Goal: Task Accomplishment & Management: Use online tool/utility

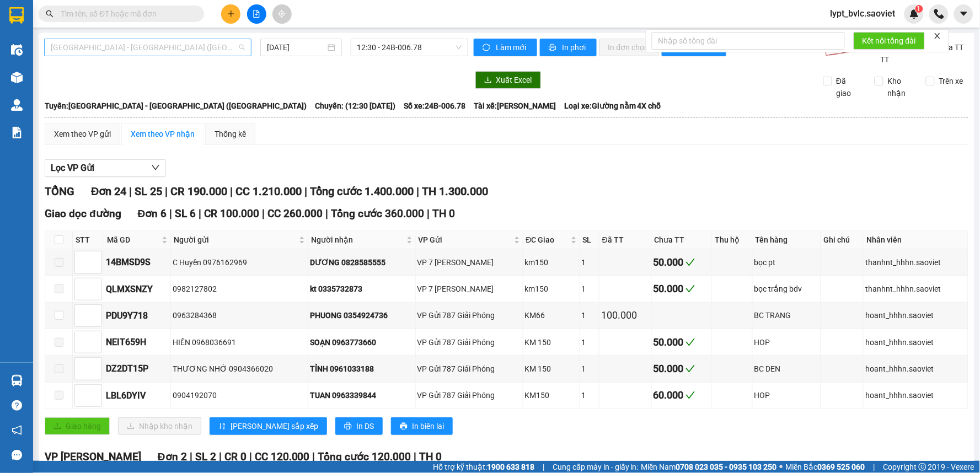
click at [157, 51] on span "[GEOGRAPHIC_DATA] - [GEOGRAPHIC_DATA] ([GEOGRAPHIC_DATA])" at bounding box center [148, 47] width 194 height 17
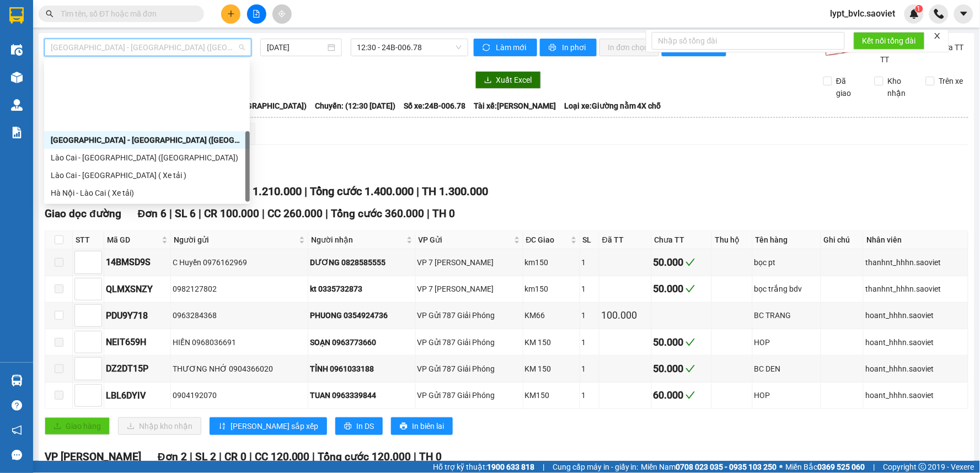
scroll to position [88, 0]
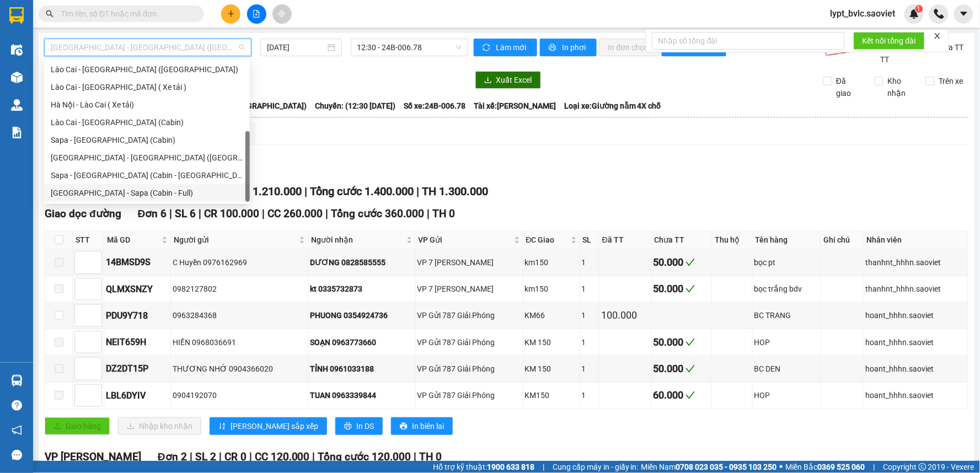
click at [170, 193] on div "[GEOGRAPHIC_DATA] - Sapa (Cabin - Full)" at bounding box center [147, 193] width 193 height 12
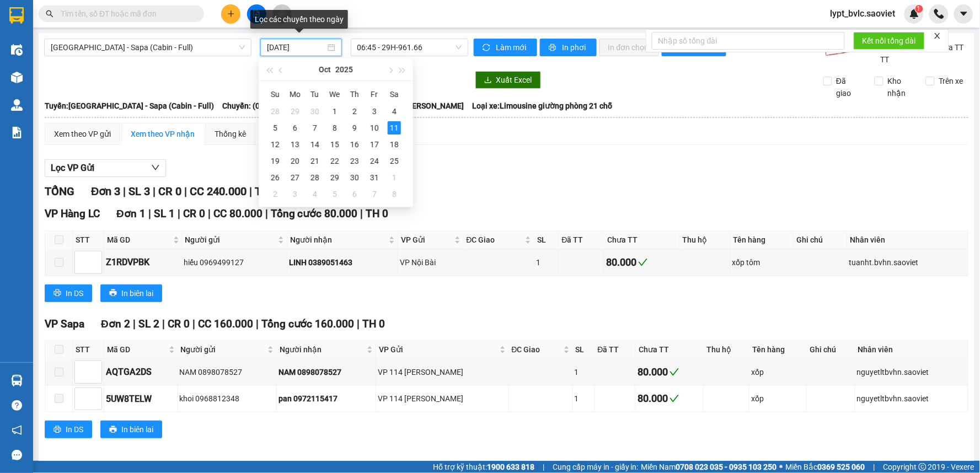
click at [290, 46] on input "[DATE]" at bounding box center [296, 47] width 58 height 12
type input "[DATE]"
click at [393, 130] on div "11" at bounding box center [394, 127] width 13 height 13
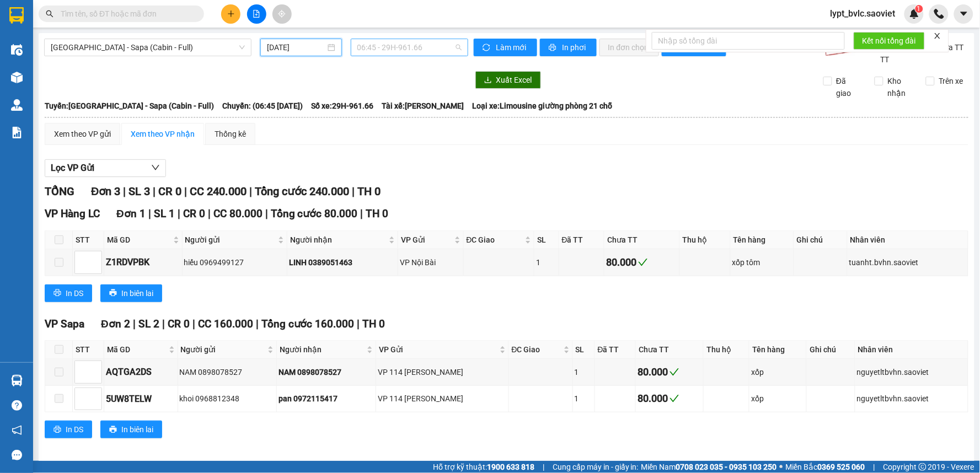
click at [393, 51] on span "06:45 - 29H-961.66" at bounding box center [409, 47] width 104 height 17
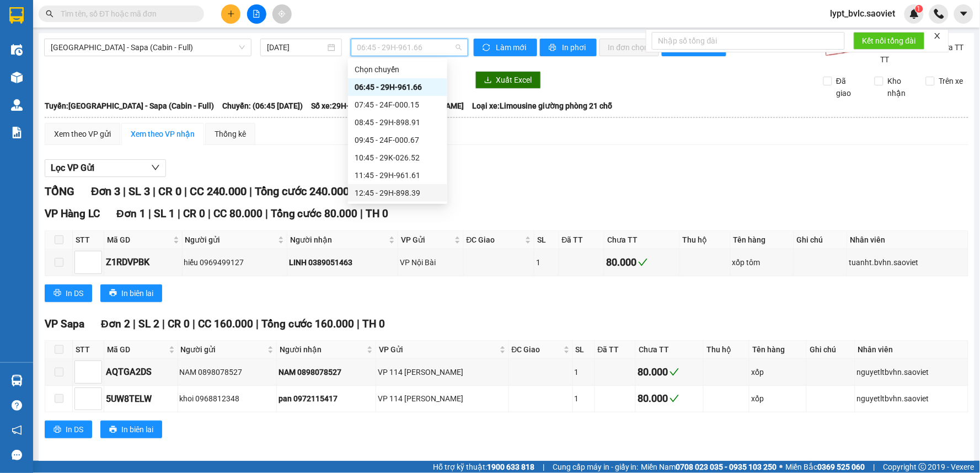
scroll to position [61, 0]
click at [378, 170] on div "14:45 - 24F-000.81" at bounding box center [398, 167] width 86 height 12
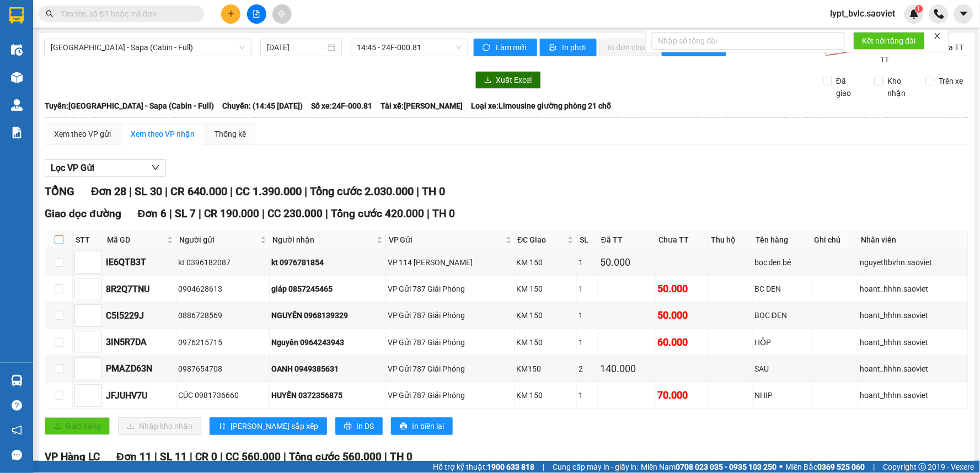
click at [58, 240] on input "checkbox" at bounding box center [59, 240] width 9 height 9
checkbox input "true"
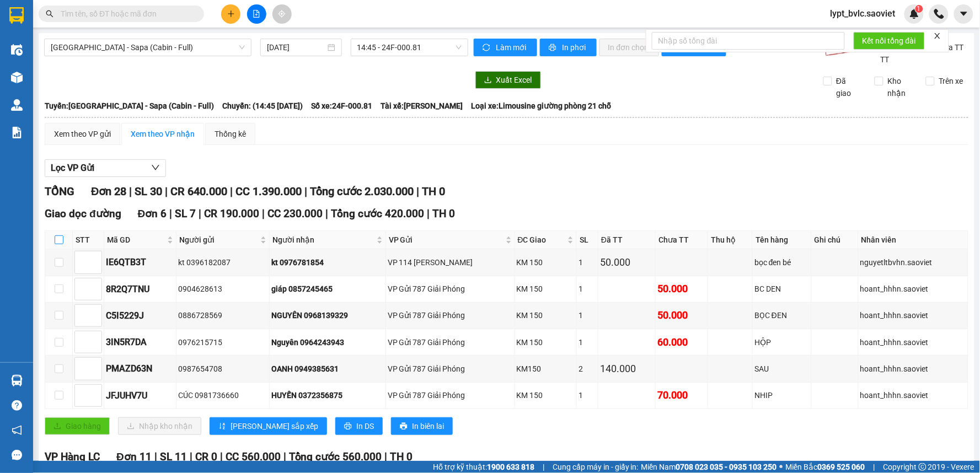
checkbox input "true"
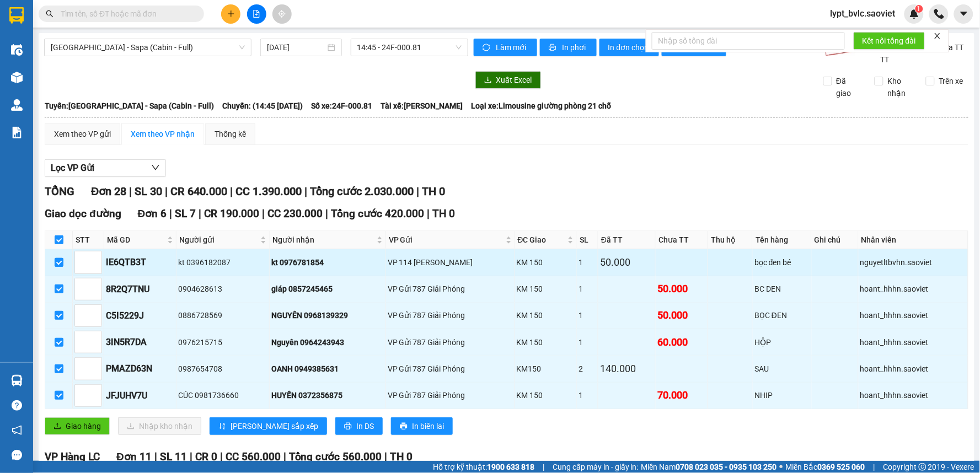
click at [57, 265] on input "checkbox" at bounding box center [59, 262] width 9 height 9
checkbox input "false"
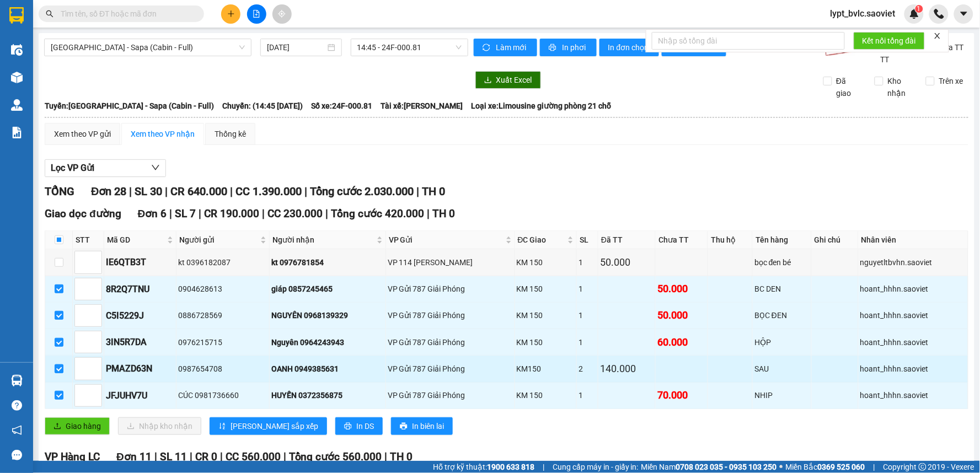
click at [59, 370] on input "checkbox" at bounding box center [59, 369] width 9 height 9
checkbox input "false"
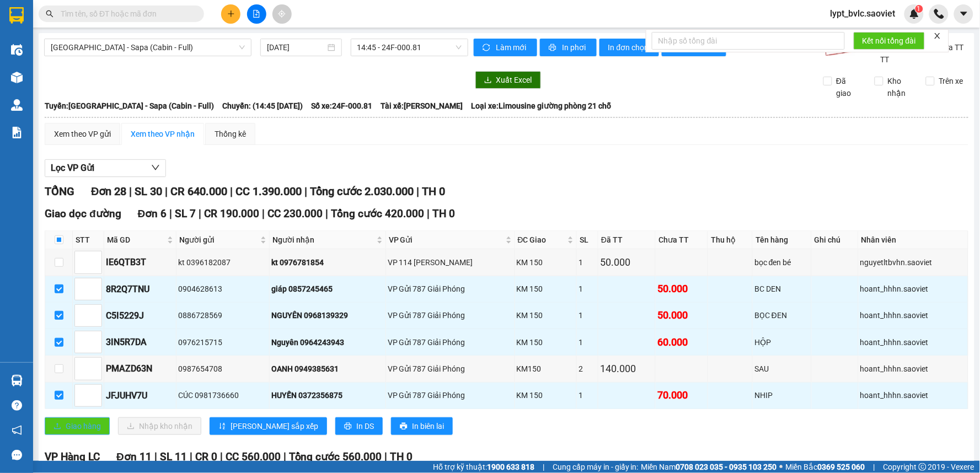
click at [90, 428] on span "Giao hàng" at bounding box center [83, 426] width 35 height 12
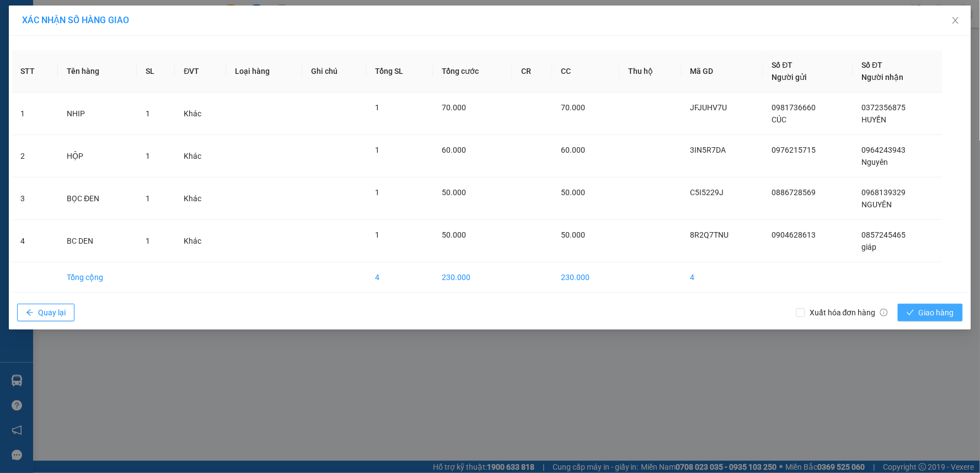
click at [924, 313] on span "Giao hàng" at bounding box center [936, 313] width 35 height 12
